Goal: Check status: Check status

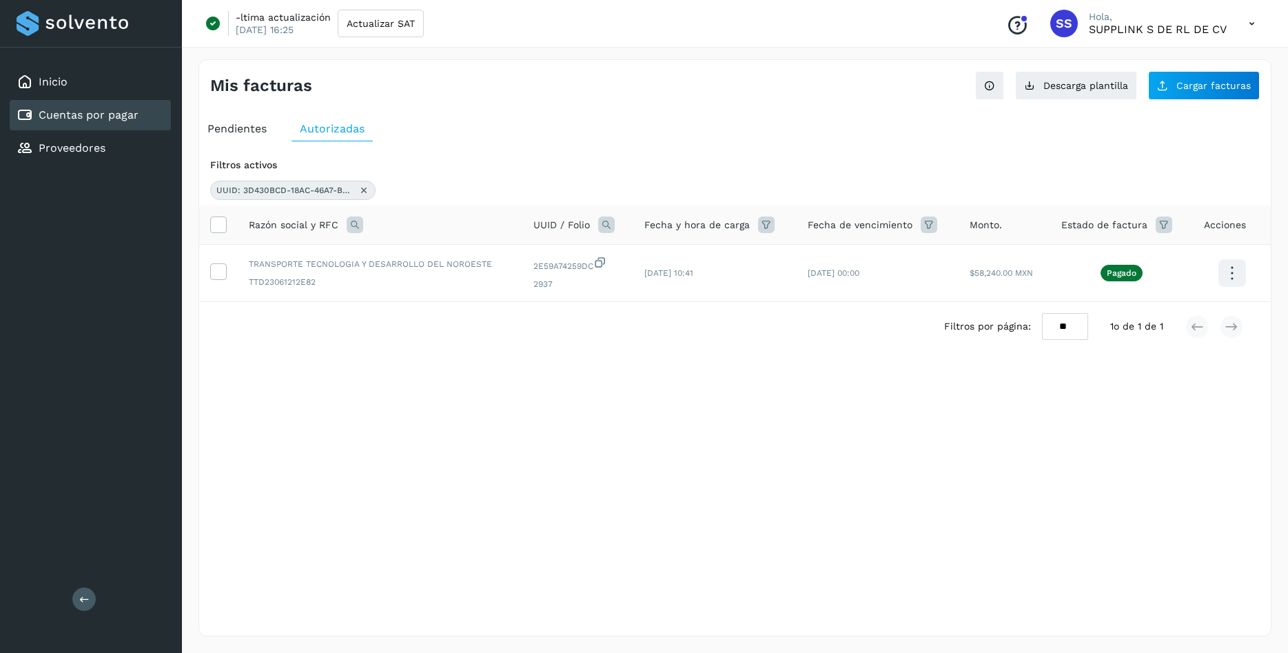
click at [223, 130] on span "Pendientes" at bounding box center [236, 128] width 59 height 13
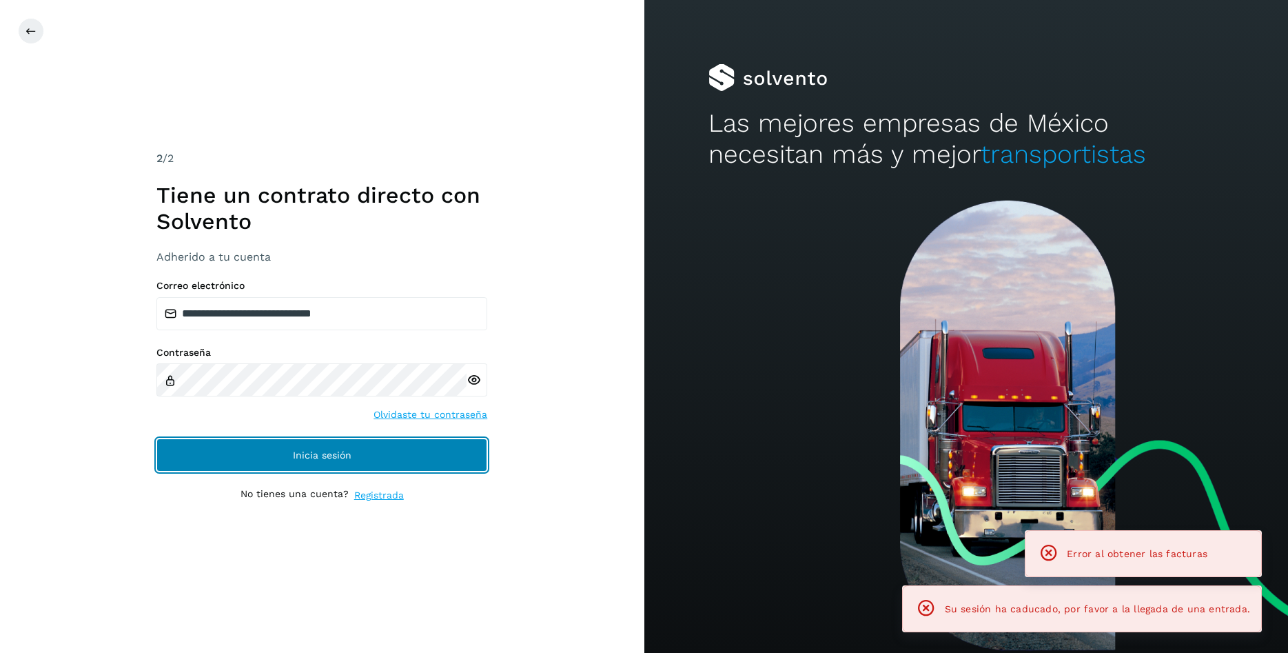
click at [355, 461] on button "Inicia sesión" at bounding box center [321, 454] width 331 height 33
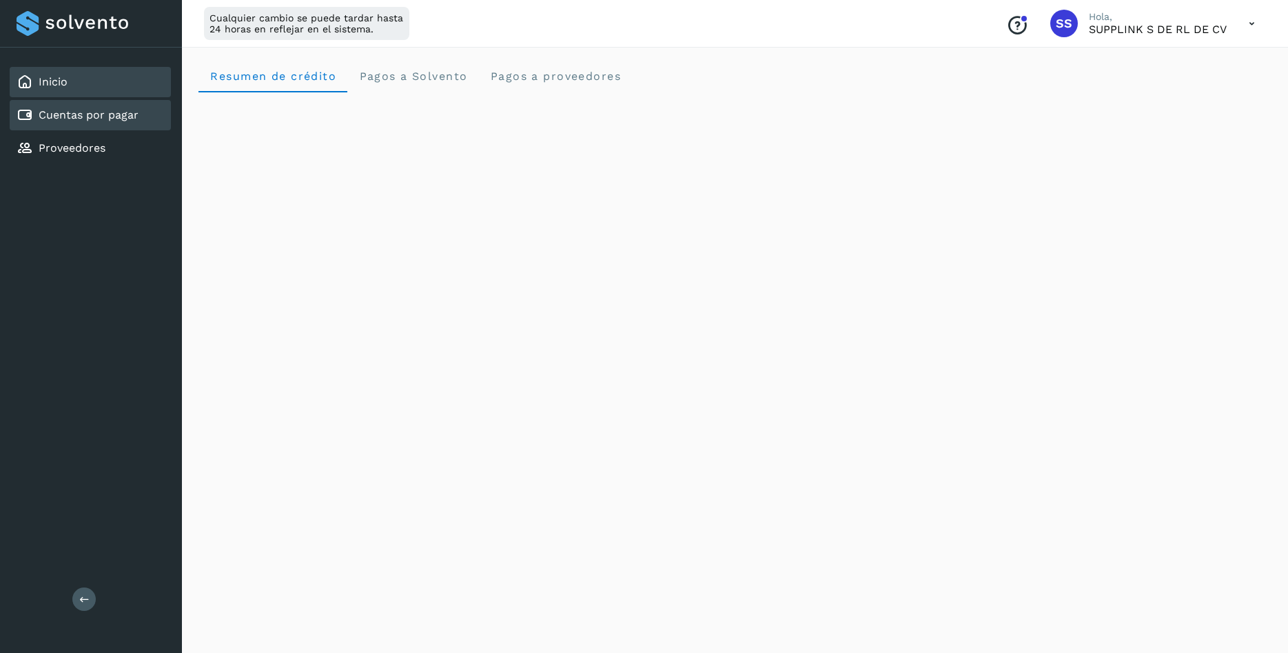
click at [122, 121] on link "Cuentas por pagar" at bounding box center [89, 114] width 100 height 13
